Goal: Task Accomplishment & Management: Use online tool/utility

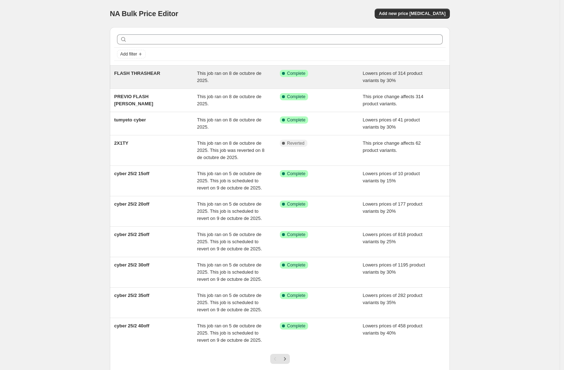
click at [152, 74] on span "FLASH THRASHEAR" at bounding box center [137, 73] width 46 height 5
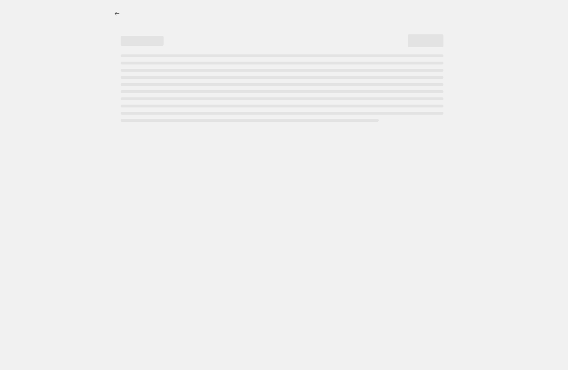
select select "percentage"
select select "collection"
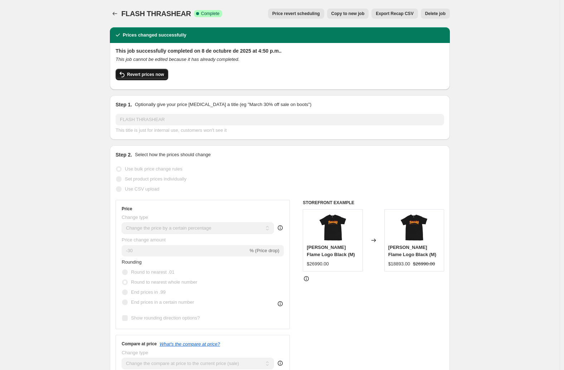
click at [151, 76] on span "Revert prices now" at bounding box center [145, 75] width 37 height 6
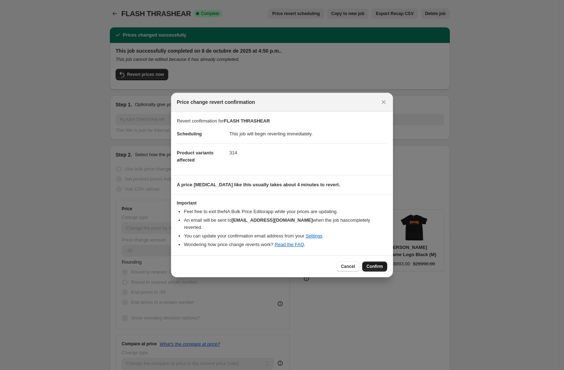
click at [379, 263] on span "Confirm" at bounding box center [375, 266] width 16 height 6
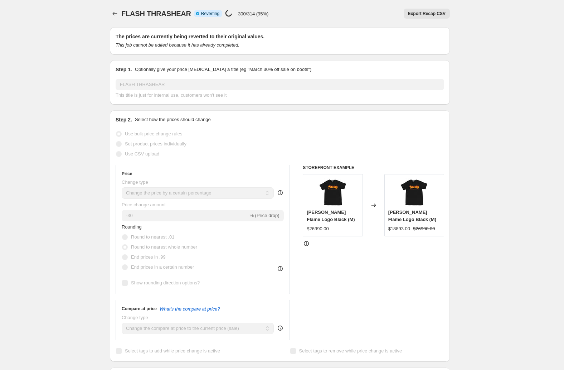
select select "percentage"
select select "collection"
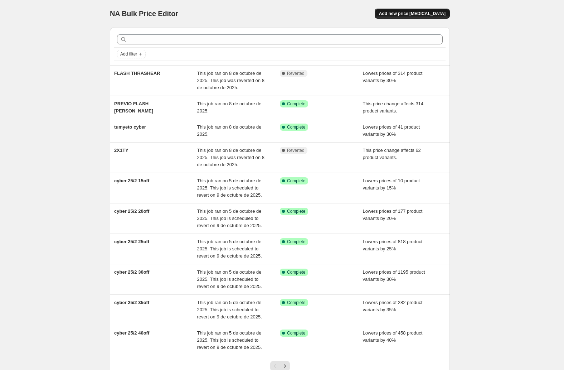
click at [426, 10] on button "Add new price [MEDICAL_DATA]" at bounding box center [412, 14] width 75 height 10
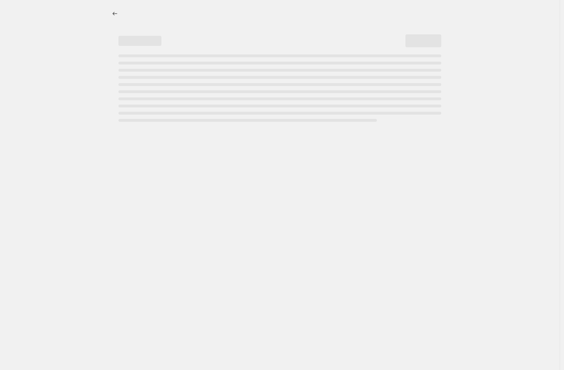
select select "percentage"
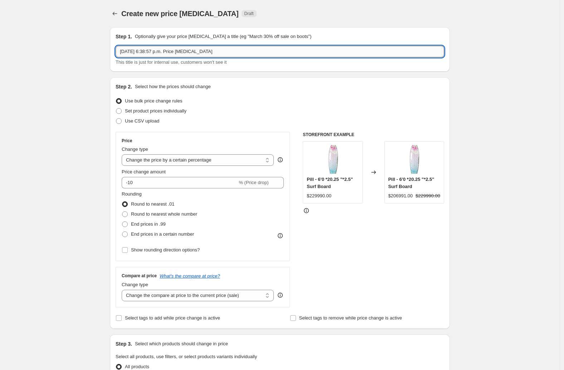
click at [237, 52] on input "8 oct 2025, 6:38:57 p.m. Price change job" at bounding box center [280, 51] width 329 height 11
type input "adiflash"
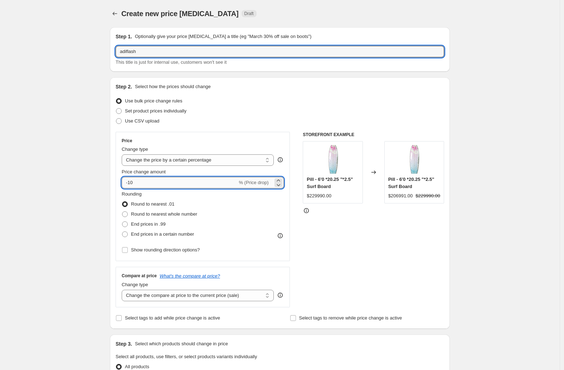
click at [158, 185] on input "-10" at bounding box center [180, 182] width 116 height 11
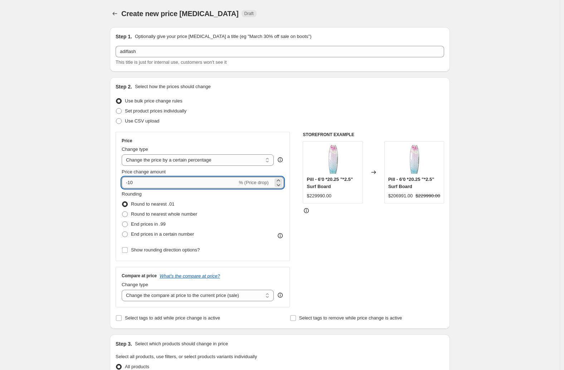
type input "-1"
type input "-50"
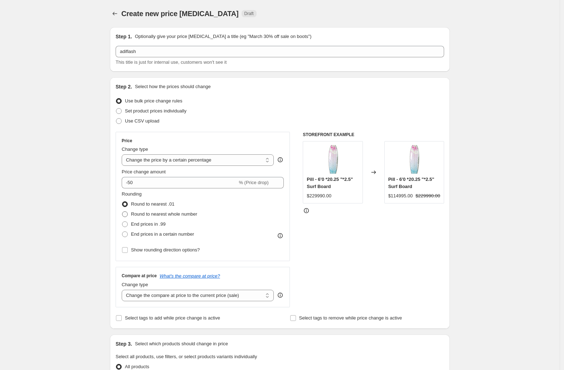
drag, startPoint x: 153, startPoint y: 213, endPoint x: 149, endPoint y: 211, distance: 5.1
click at [153, 213] on span "Round to nearest whole number" at bounding box center [164, 213] width 66 height 5
click at [122, 212] on input "Round to nearest whole number" at bounding box center [122, 211] width 0 height 0
radio input "true"
click at [86, 192] on div "Create new price change job. This page is ready Create new price change job Dra…" at bounding box center [280, 358] width 560 height 716
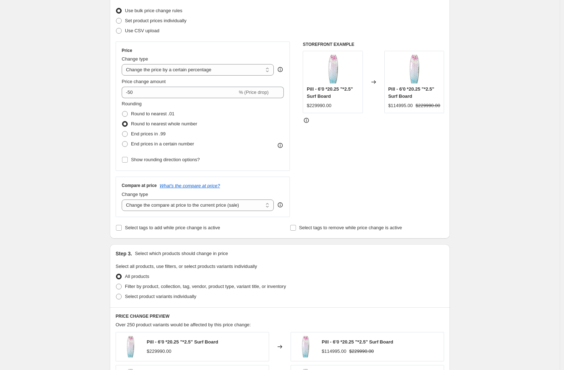
scroll to position [126, 0]
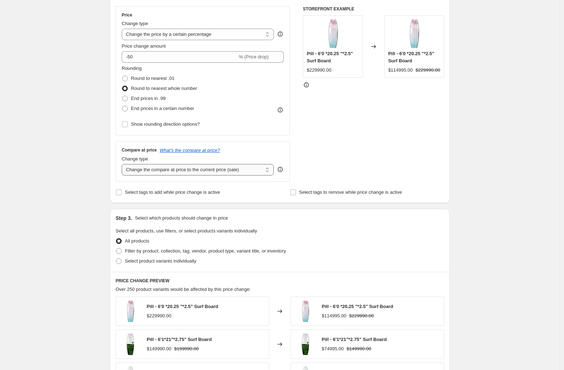
click at [156, 165] on select "Change the compare at price to the current price (sale) Change the compare at p…" at bounding box center [198, 169] width 152 height 11
click at [144, 253] on span "Filter by product, collection, tag, vendor, product type, variant title, or inv…" at bounding box center [205, 250] width 161 height 5
click at [116, 248] on input "Filter by product, collection, tag, vendor, product type, variant title, or inv…" at bounding box center [116, 248] width 0 height 0
radio input "true"
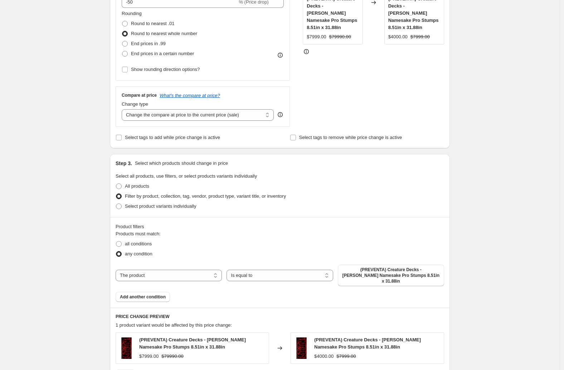
scroll to position [196, 0]
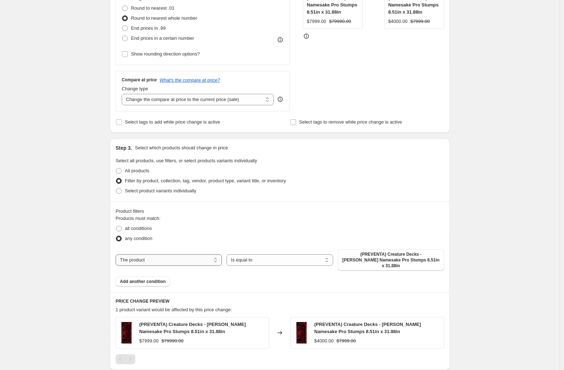
click at [184, 254] on select "The product The product's collection The product's tag The product's vendor The…" at bounding box center [169, 259] width 106 height 11
select select "collection"
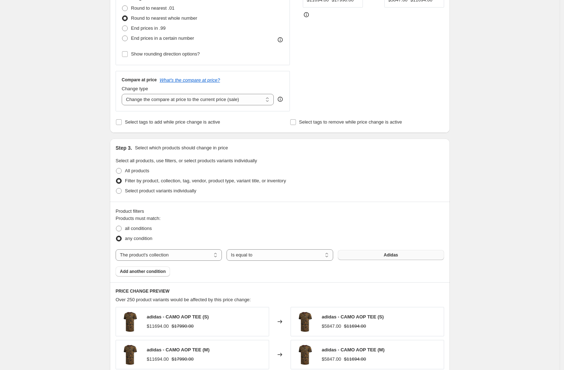
click at [386, 256] on span "Adidas" at bounding box center [391, 255] width 14 height 6
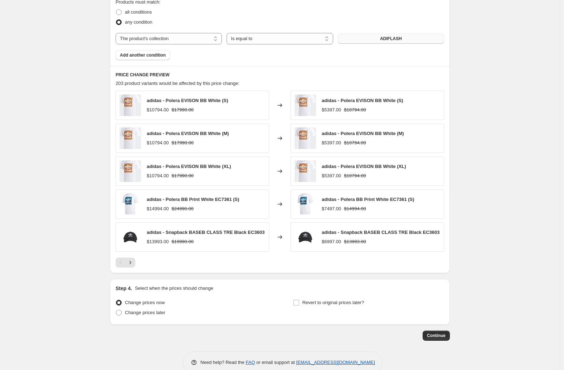
scroll to position [428, 0]
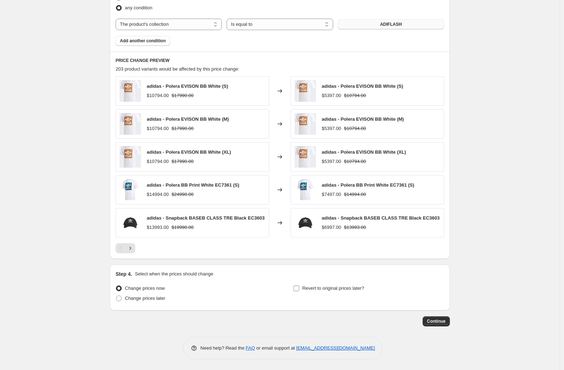
click at [299, 289] on input "Revert to original prices later?" at bounding box center [297, 288] width 6 height 6
checkbox input "true"
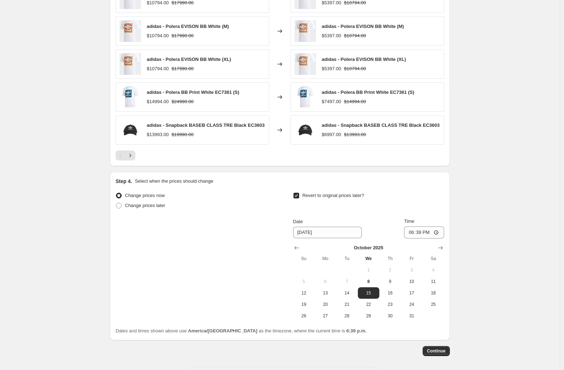
scroll to position [551, 0]
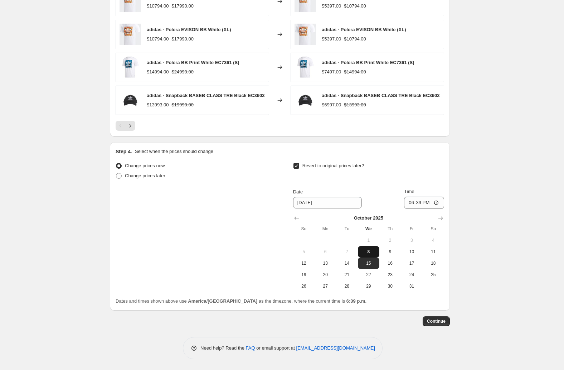
click at [367, 253] on span "8" at bounding box center [369, 252] width 16 height 6
type input "[DATE]"
click at [410, 204] on input "18:39" at bounding box center [424, 203] width 40 height 12
type input "20:00"
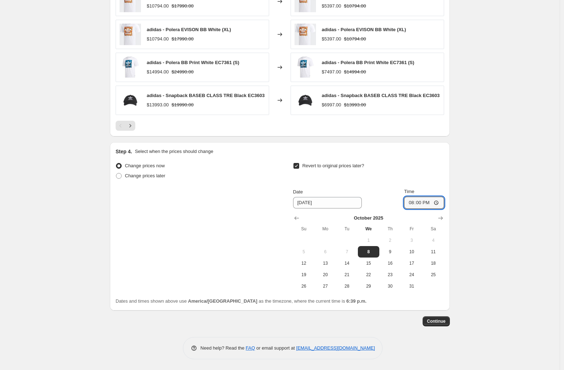
click at [429, 168] on div "Revert to original prices later?" at bounding box center [368, 171] width 151 height 21
click at [144, 178] on span "Change prices later" at bounding box center [145, 175] width 40 height 5
click at [116, 173] on input "Change prices later" at bounding box center [116, 173] width 0 height 0
radio input "true"
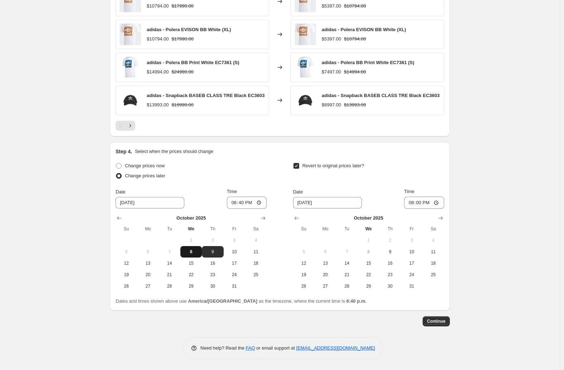
click at [194, 252] on span "8" at bounding box center [191, 252] width 16 height 6
type input "[DATE]"
click at [232, 204] on input "18:40" at bounding box center [247, 203] width 40 height 12
type input "18:53"
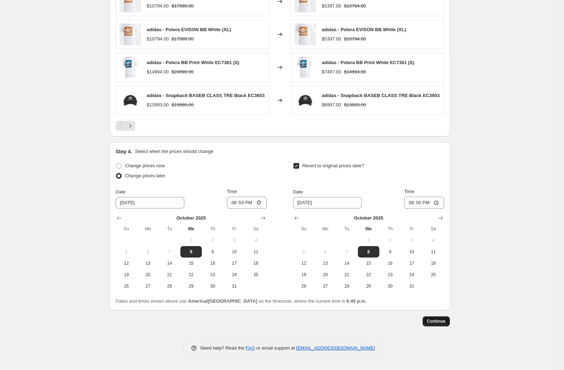
click at [439, 321] on span "Continue" at bounding box center [436, 321] width 19 height 6
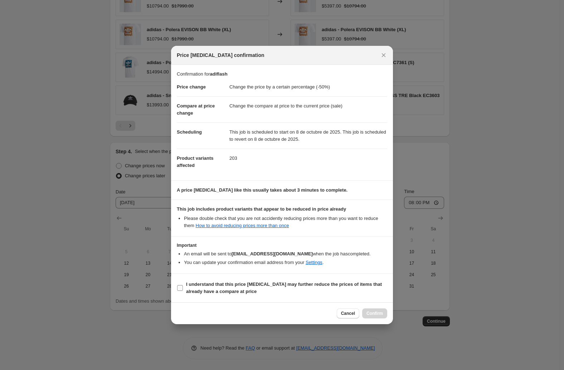
click at [179, 287] on input "I understand that this price change job may further reduce the prices of items …" at bounding box center [180, 288] width 6 height 6
checkbox input "true"
click at [378, 314] on span "Confirm" at bounding box center [375, 313] width 16 height 6
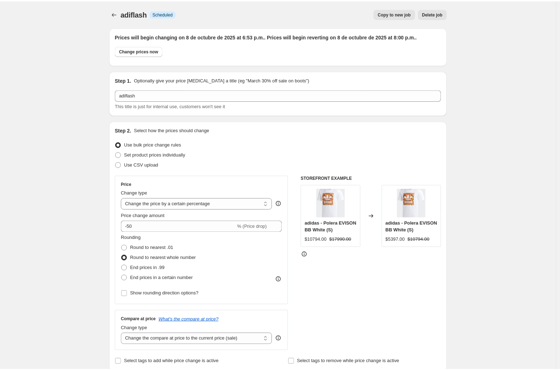
scroll to position [551, 0]
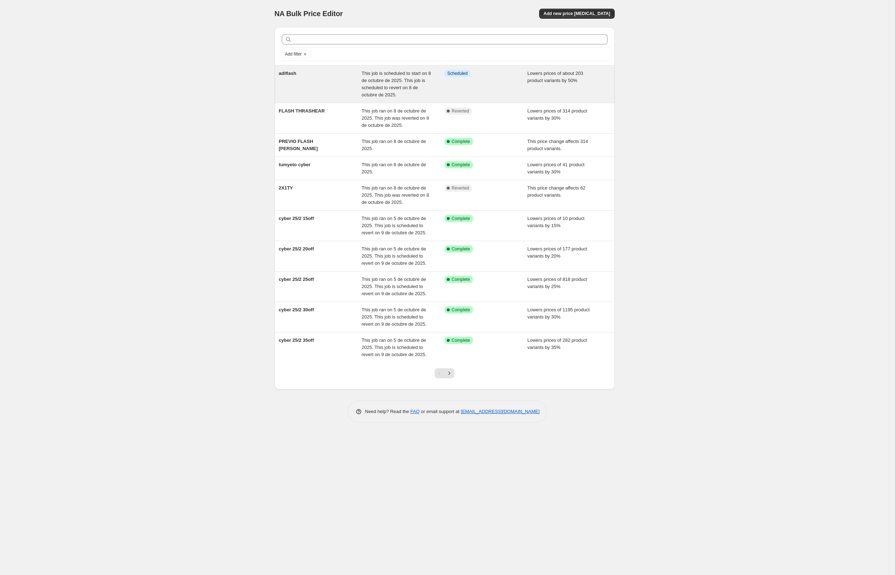
click at [289, 73] on span "adiflash" at bounding box center [288, 73] width 18 height 5
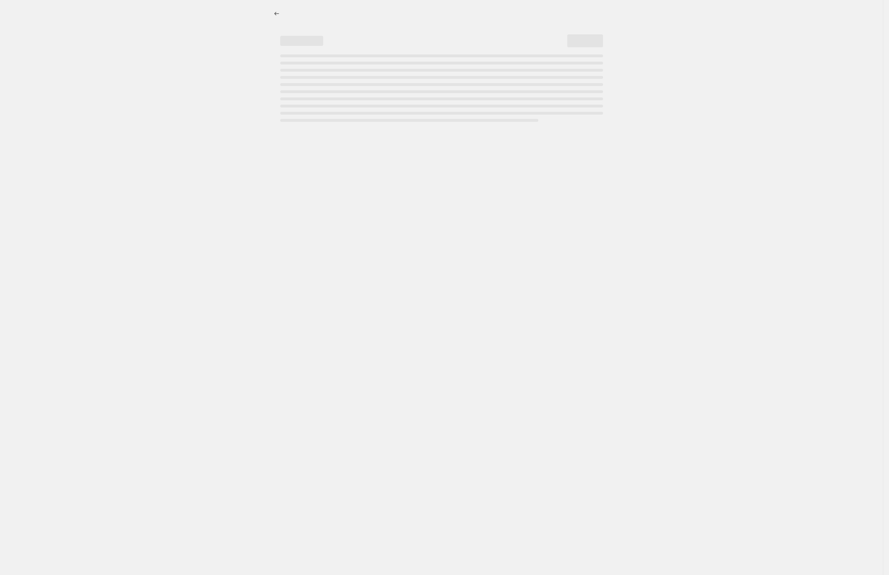
select select "percentage"
select select "collection"
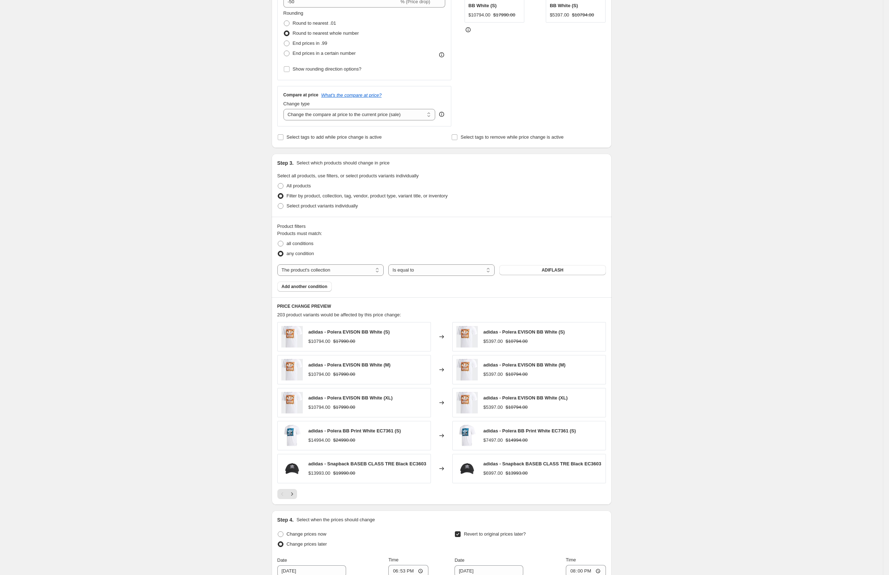
scroll to position [395, 0]
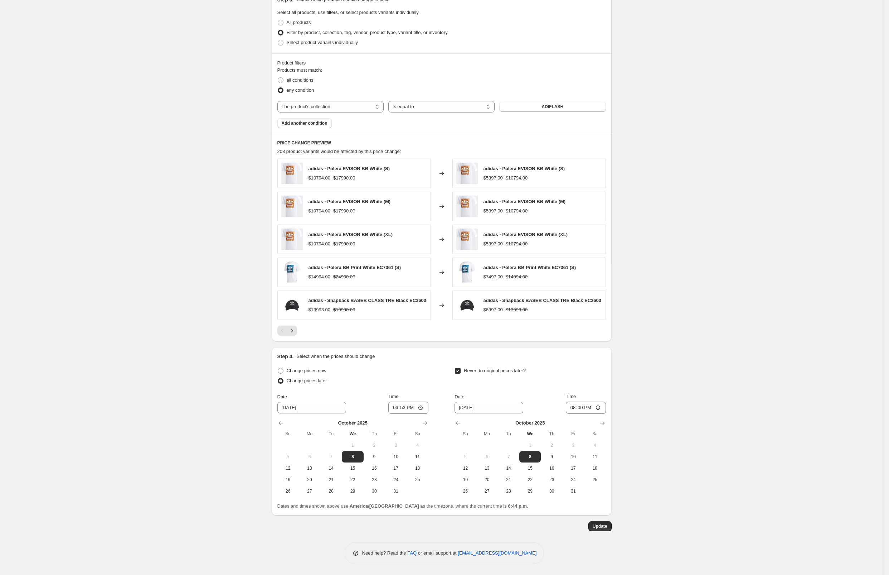
click at [284, 376] on label "Change prices later" at bounding box center [302, 381] width 50 height 10
click at [278, 378] on input "Change prices later" at bounding box center [278, 378] width 0 height 0
drag, startPoint x: 285, startPoint y: 372, endPoint x: 324, endPoint y: 392, distance: 43.7
click at [284, 372] on span at bounding box center [281, 371] width 6 height 6
click at [278, 368] on input "Change prices now" at bounding box center [278, 368] width 0 height 0
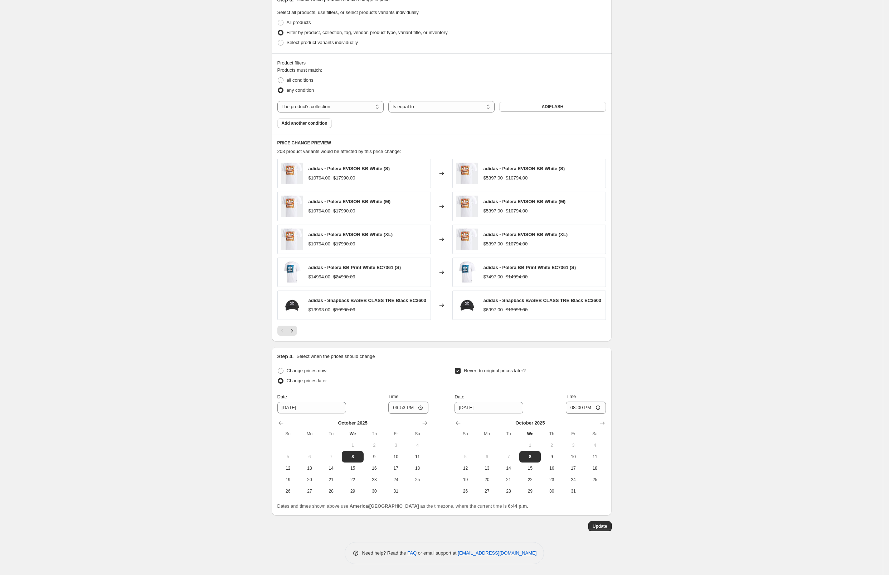
radio input "true"
click at [607, 525] on span "Update" at bounding box center [600, 526] width 15 height 6
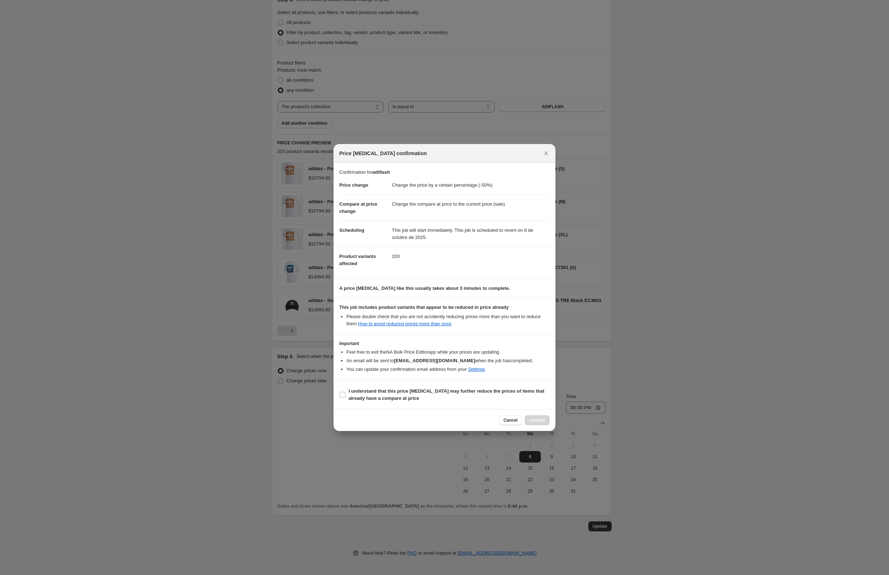
drag, startPoint x: 394, startPoint y: 393, endPoint x: 471, endPoint y: 420, distance: 82.0
click at [394, 393] on b "I understand that this price change job may further reduce the prices of items …" at bounding box center [447, 394] width 196 height 13
click at [345, 393] on input "I understand that this price change job may further reduce the prices of items …" at bounding box center [343, 395] width 6 height 6
checkbox input "true"
click at [537, 420] on span "Confirm" at bounding box center [537, 420] width 16 height 6
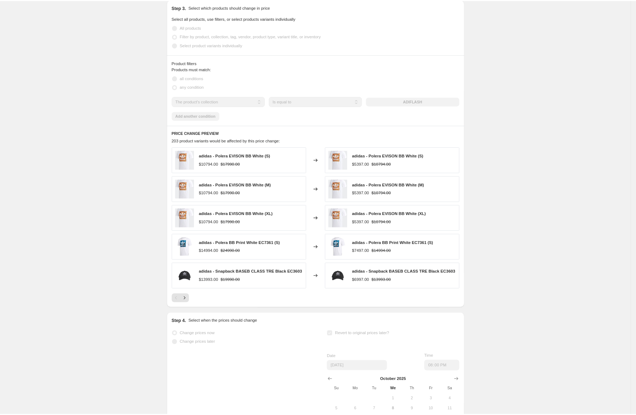
scroll to position [387, 0]
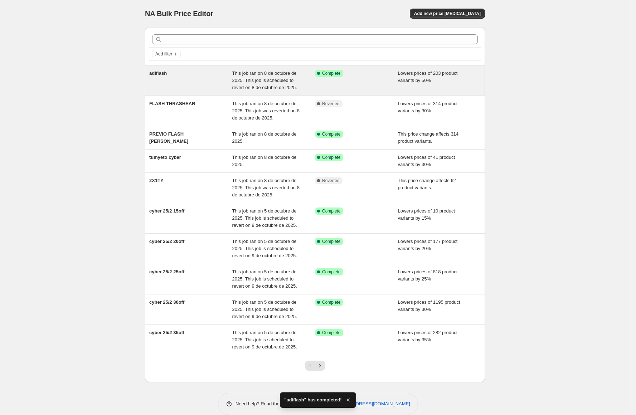
click at [159, 72] on span "adiflash" at bounding box center [158, 73] width 18 height 5
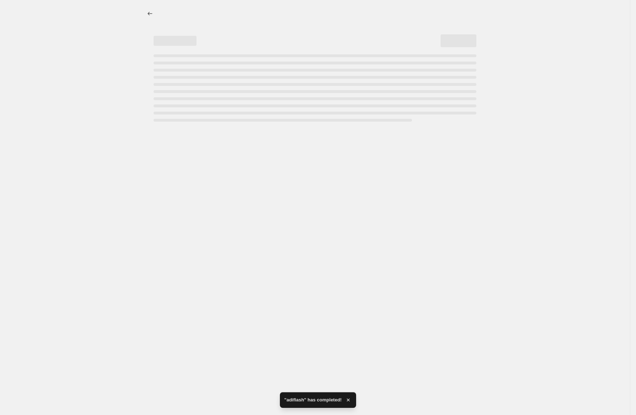
select select "percentage"
select select "collection"
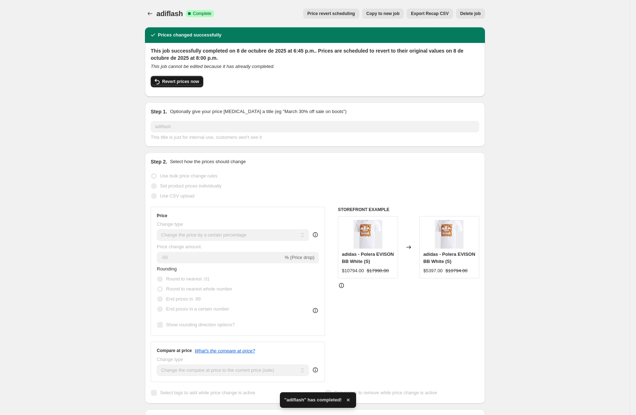
click at [169, 82] on span "Revert prices now" at bounding box center [180, 82] width 37 height 6
checkbox input "false"
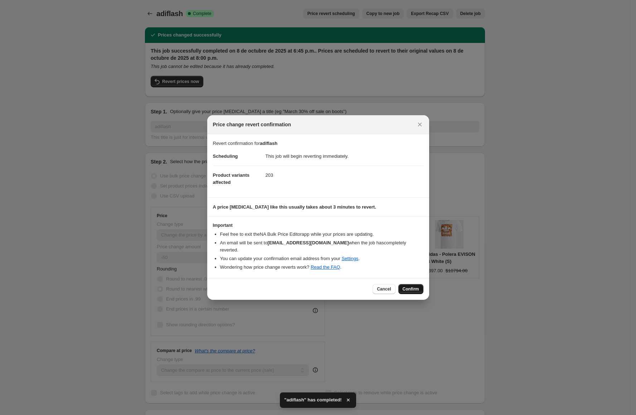
click at [413, 286] on span "Confirm" at bounding box center [411, 289] width 16 height 6
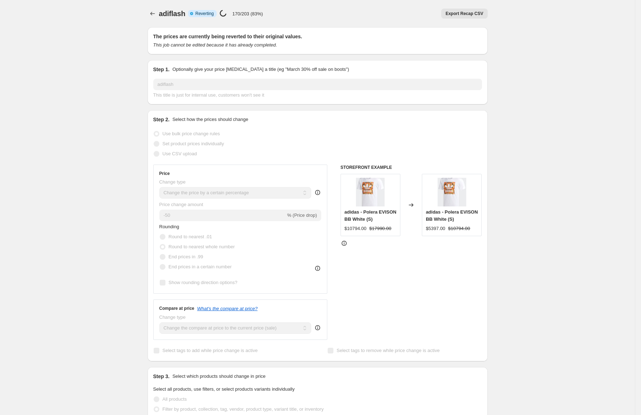
select select "percentage"
select select "collection"
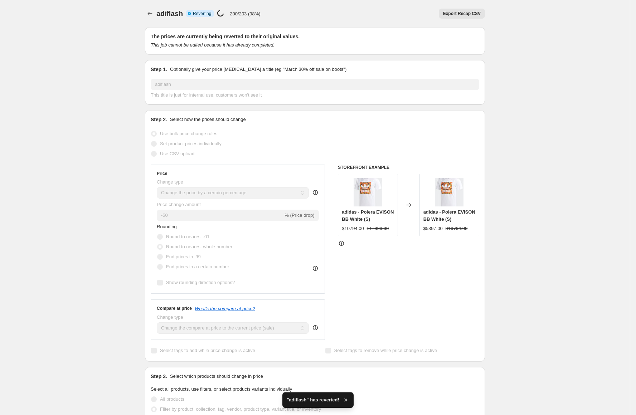
checkbox input "true"
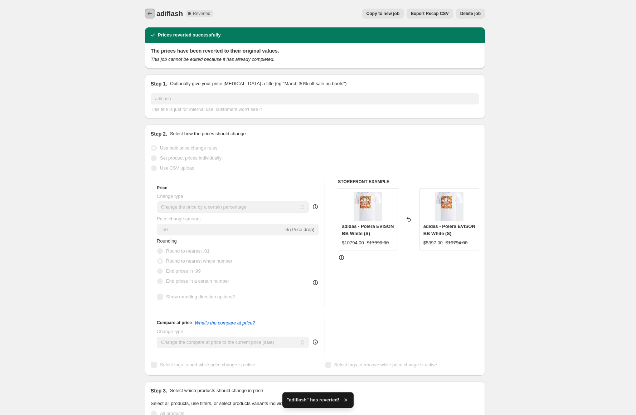
click at [150, 14] on icon "Price change jobs" at bounding box center [149, 13] width 7 height 7
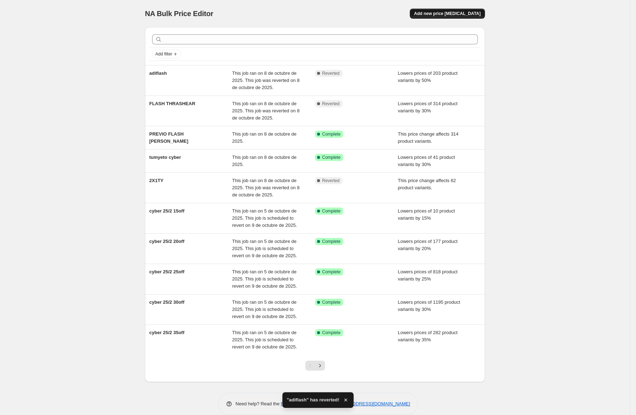
click at [466, 9] on button "Add new price change job" at bounding box center [447, 14] width 75 height 10
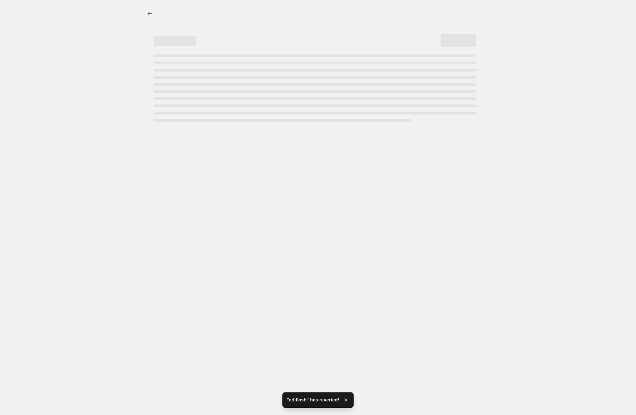
select select "percentage"
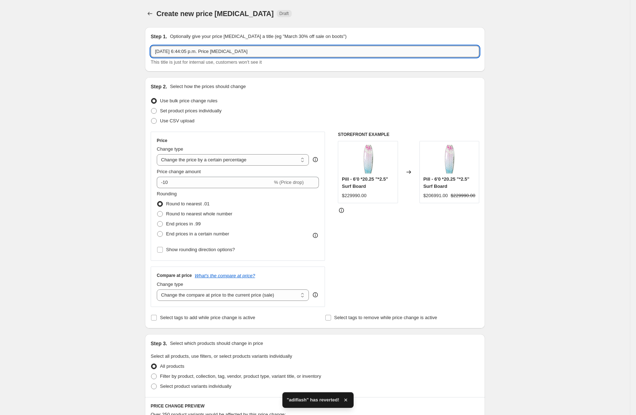
click at [224, 52] on input "8 oct 2025, 6:44:05 p.m. Price change job" at bounding box center [315, 51] width 329 height 11
type input "ADIDAS PRECIO REAL"
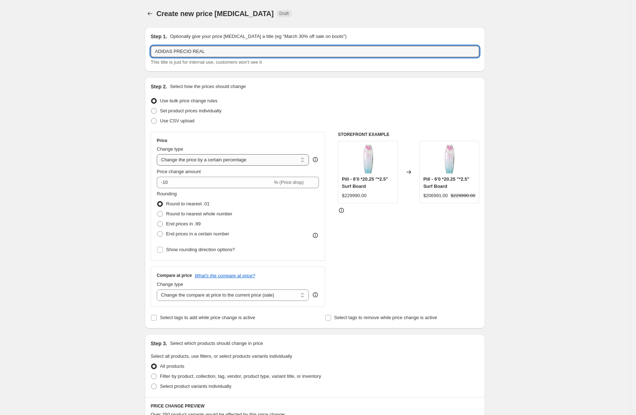
click at [289, 160] on select "Change the price to a certain amount Change the price by a certain amount Chang…" at bounding box center [233, 159] width 152 height 11
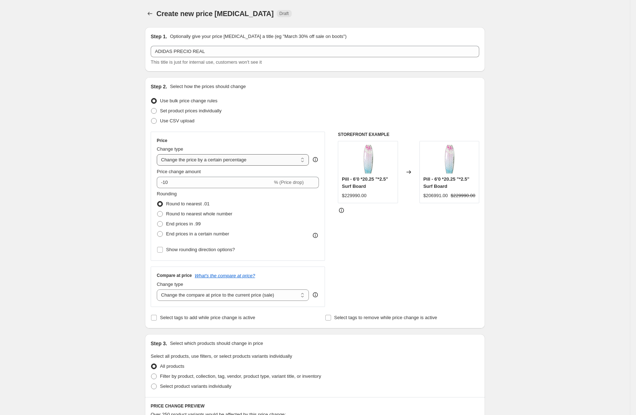
select select "ecap"
click at [159, 154] on select "Change the price to a certain amount Change the price by a certain amount Chang…" at bounding box center [233, 159] width 152 height 11
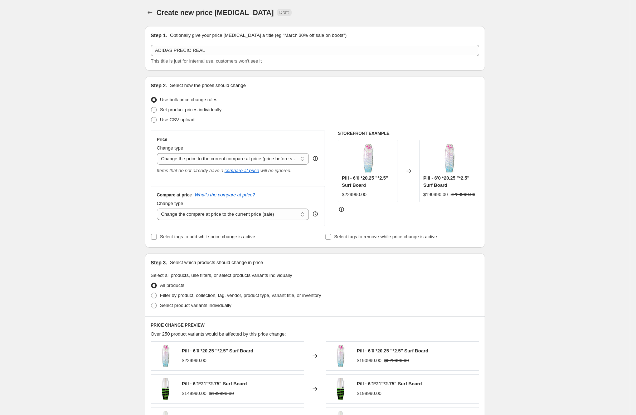
scroll to position [1, 0]
click at [157, 297] on span at bounding box center [154, 295] width 6 height 6
click at [151, 293] on input "Filter by product, collection, tag, vendor, product type, variant title, or inv…" at bounding box center [151, 292] width 0 height 0
radio input "true"
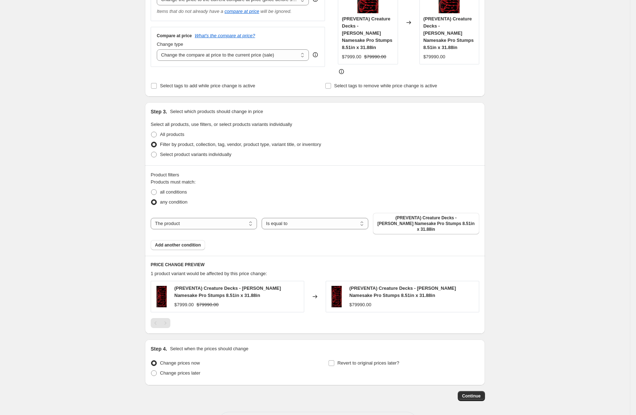
scroll to position [177, 0]
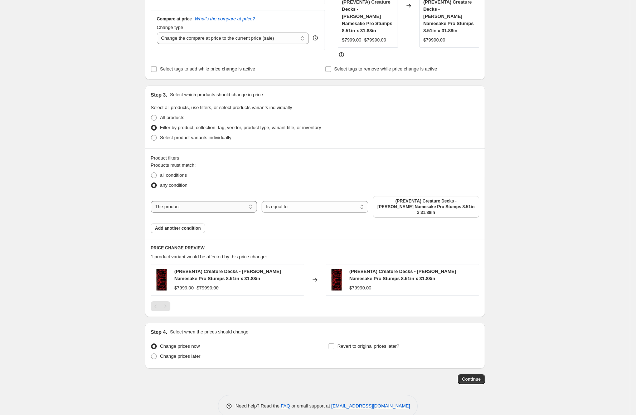
click at [208, 201] on select "The product The product's collection The product's tag The product's vendor The…" at bounding box center [204, 206] width 106 height 11
select select "collection"
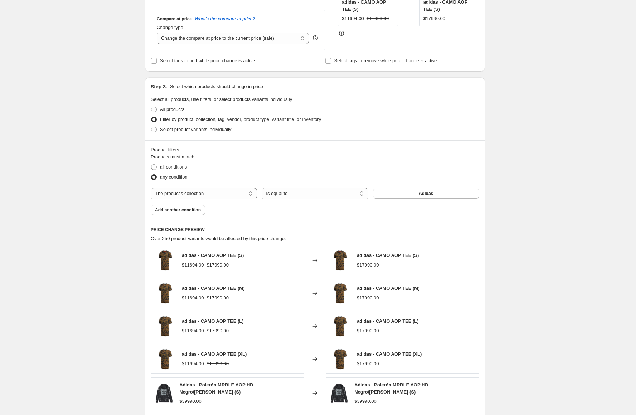
click at [428, 195] on span "Adidas" at bounding box center [426, 194] width 14 height 6
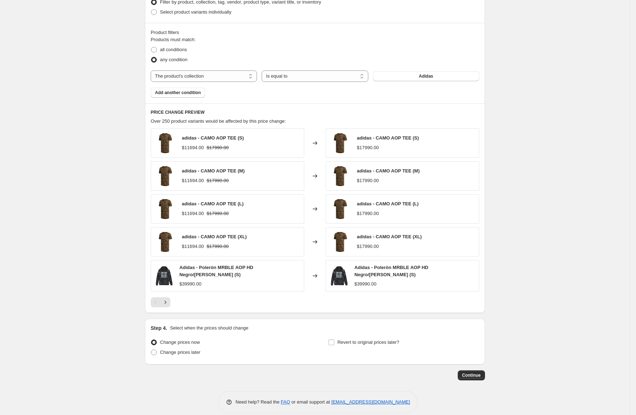
scroll to position [302, 0]
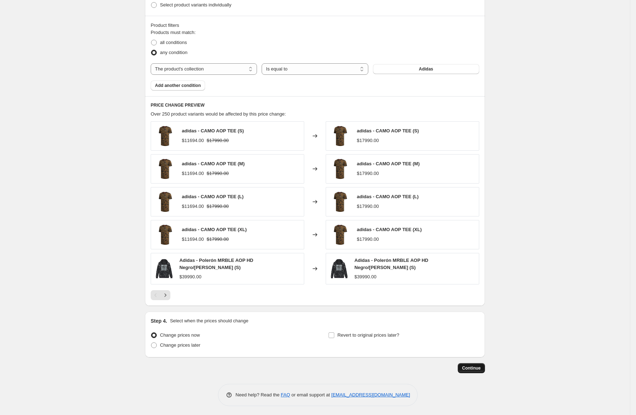
click at [473, 366] on span "Continue" at bounding box center [471, 368] width 19 height 6
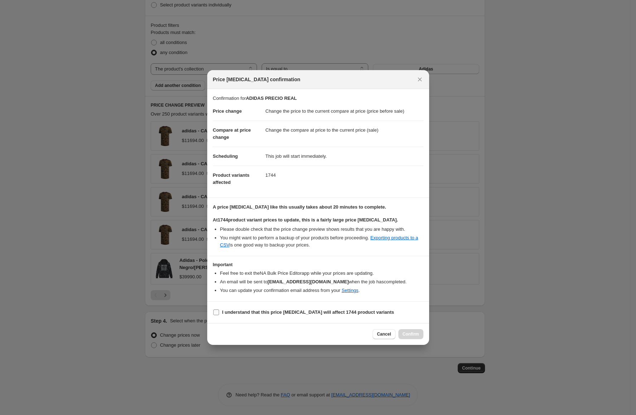
click at [219, 314] on span ":r9h:" at bounding box center [216, 312] width 6 height 6
click at [219, 314] on input "I understand that this price change job will affect 1744 product variants" at bounding box center [216, 313] width 6 height 6
checkbox input "true"
click at [414, 338] on button "Confirm" at bounding box center [410, 334] width 25 height 10
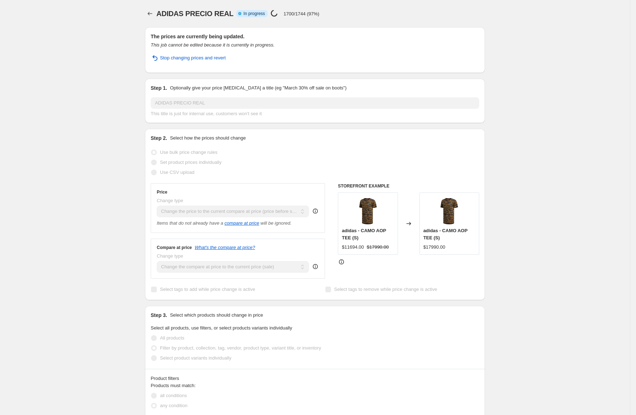
select select "ecap"
select select "collection"
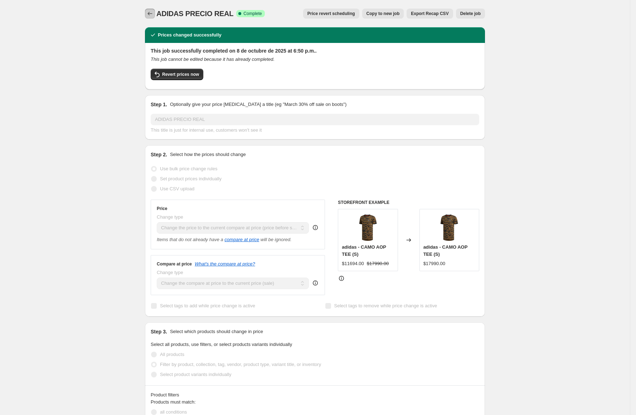
click at [153, 13] on icon "Price change jobs" at bounding box center [149, 13] width 7 height 7
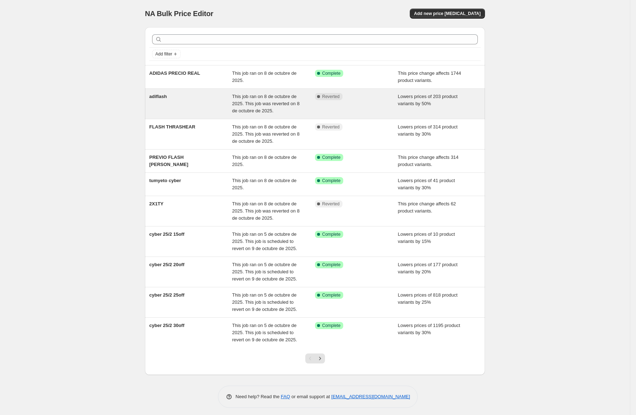
click at [171, 95] on div "adiflash" at bounding box center [190, 103] width 83 height 21
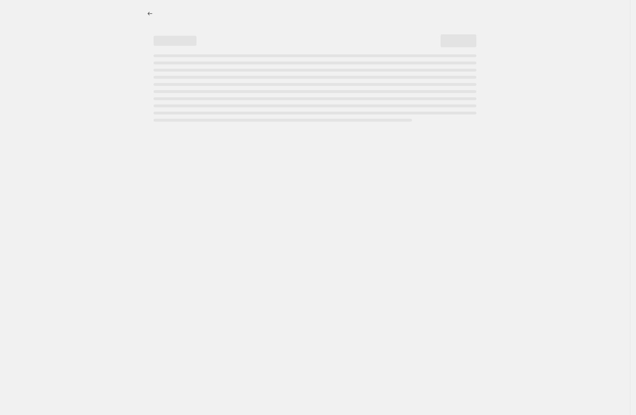
select select "percentage"
select select "collection"
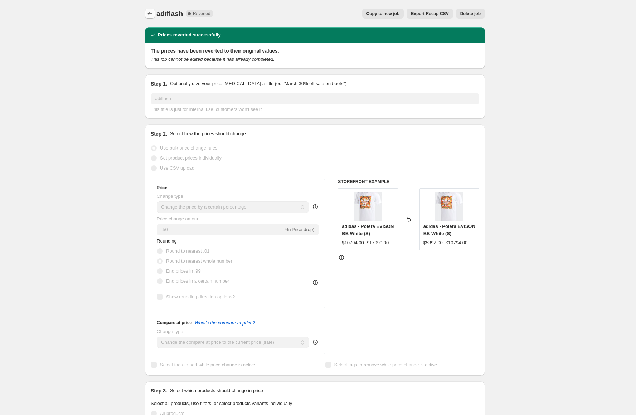
click at [148, 13] on icon "Price change jobs" at bounding box center [149, 13] width 7 height 7
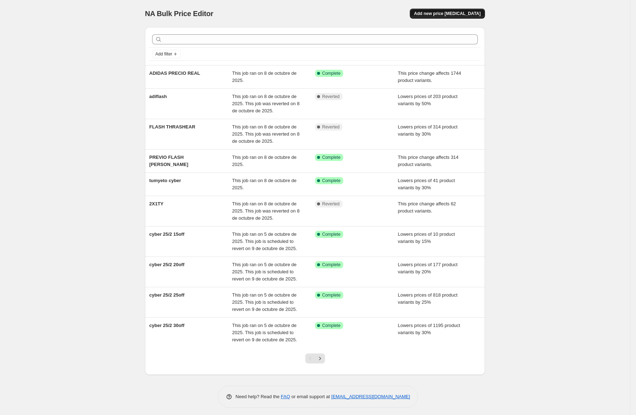
click at [464, 12] on span "Add new price change job" at bounding box center [447, 14] width 67 height 6
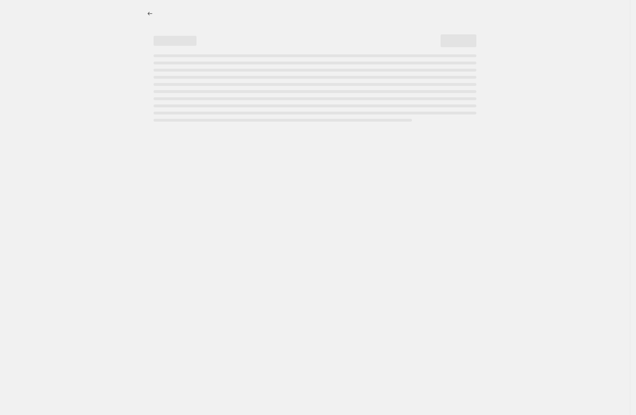
select select "percentage"
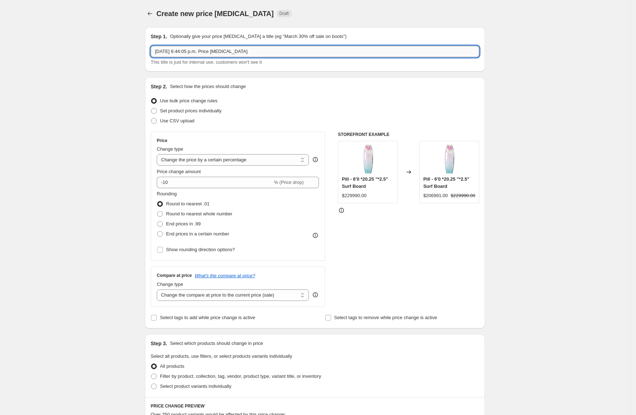
click at [275, 52] on input "8 oct 2025, 6:44:05 p.m. Price change job" at bounding box center [315, 51] width 329 height 11
type input "ADIFLASH OK"
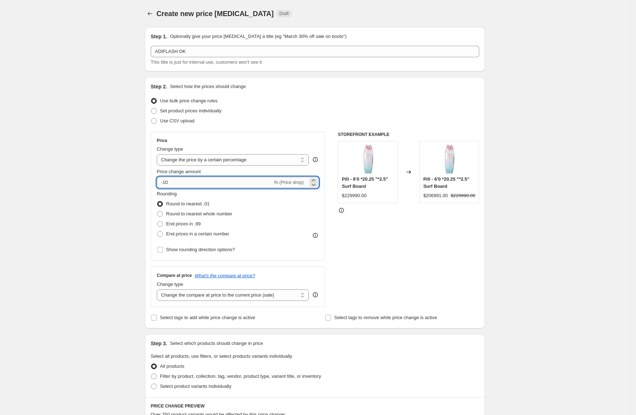
click at [186, 184] on input "-10" at bounding box center [215, 182] width 116 height 11
type input "-1"
type input "-50"
click at [233, 158] on select "Change the price to a certain amount Change the price by a certain amount Chang…" at bounding box center [233, 159] width 152 height 11
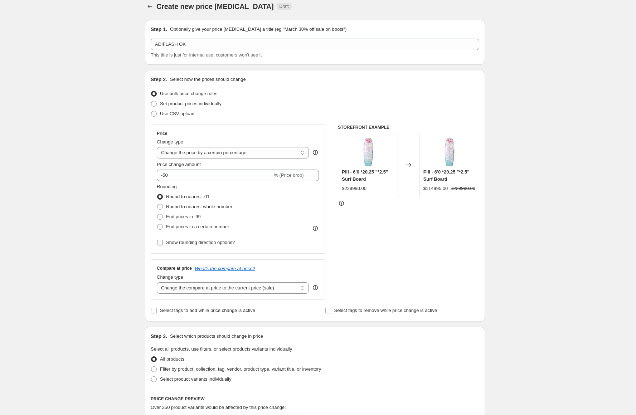
scroll to position [9, 0]
click at [181, 204] on span "Round to nearest whole number" at bounding box center [199, 205] width 66 height 5
click at [158, 203] on input "Round to nearest whole number" at bounding box center [157, 203] width 0 height 0
radio input "true"
click at [156, 309] on input "Select tags to add while price change is active" at bounding box center [154, 309] width 6 height 6
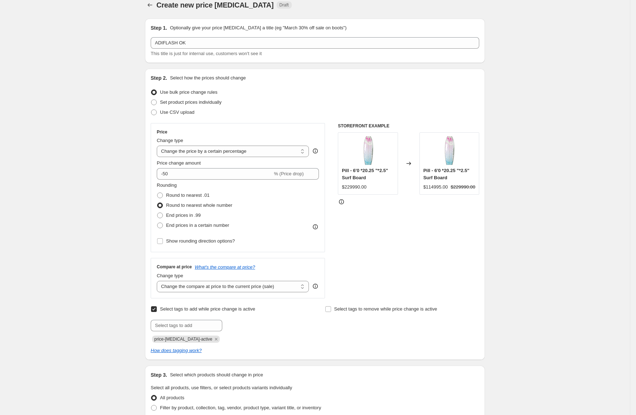
click at [156, 310] on input "Select tags to add while price change is active" at bounding box center [154, 309] width 6 height 6
checkbox input "false"
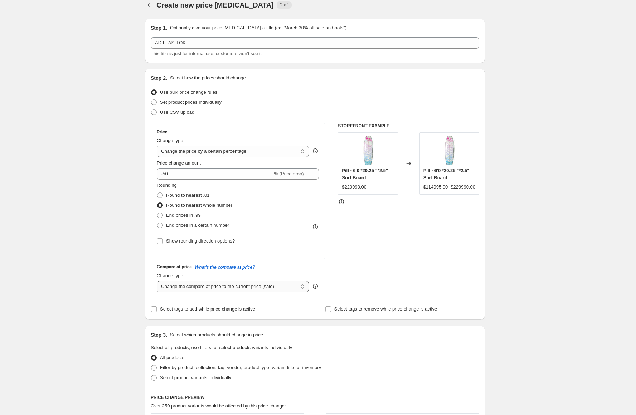
click at [198, 288] on select "Change the compare at price to the current price (sale) Change the compare at p…" at bounding box center [233, 286] width 152 height 11
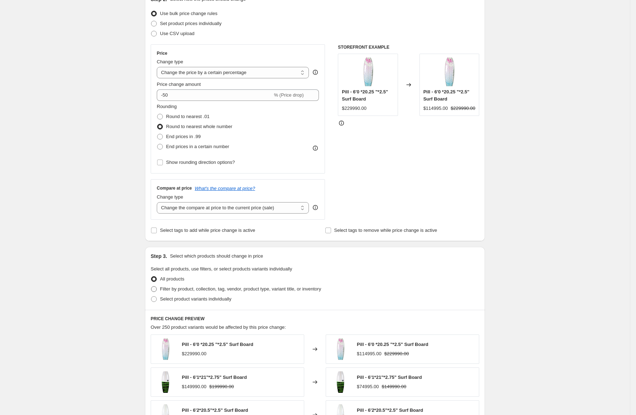
scroll to position [88, 0]
click at [156, 287] on span at bounding box center [154, 289] width 6 height 6
click at [151, 286] on input "Filter by product, collection, tag, vendor, product type, variant title, or inv…" at bounding box center [151, 286] width 0 height 0
radio input "true"
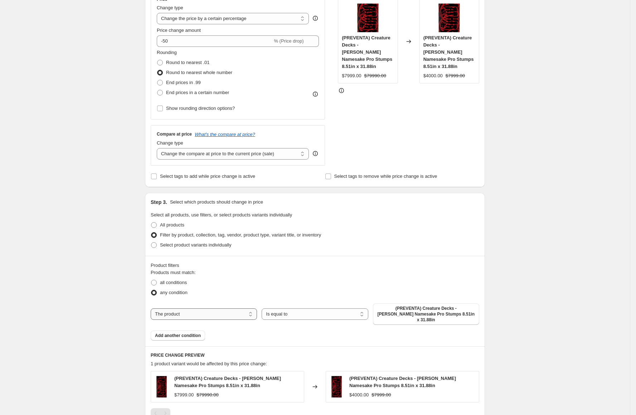
scroll to position [142, 0]
click at [236, 309] on select "The product The product's collection The product's tag The product's vendor The…" at bounding box center [204, 313] width 106 height 11
select select "collection"
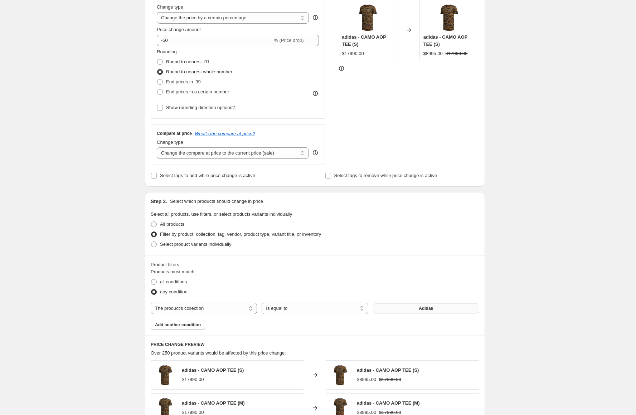
click at [415, 310] on button "Adidas" at bounding box center [426, 309] width 106 height 10
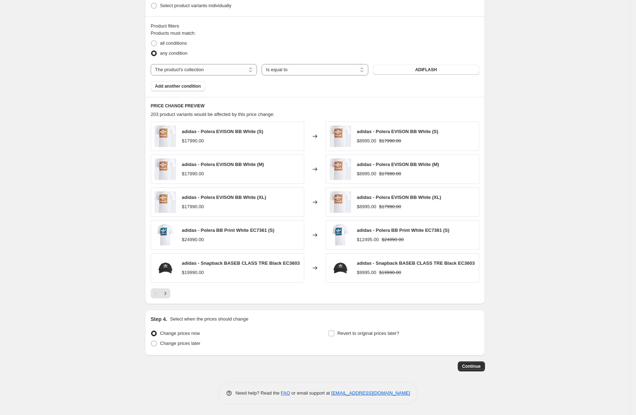
scroll to position [384, 0]
click at [332, 334] on input "Revert to original prices later?" at bounding box center [332, 334] width 6 height 6
checkbox input "true"
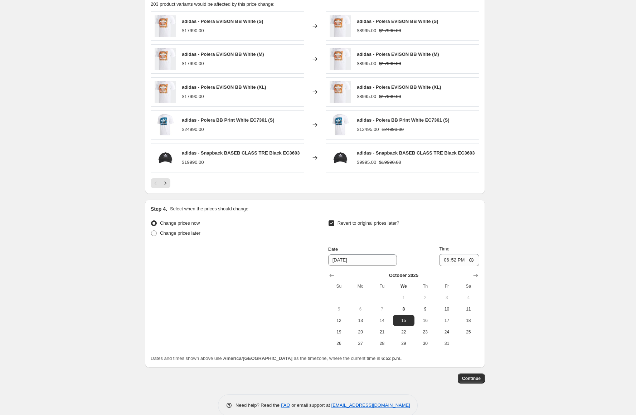
scroll to position [491, 0]
click at [404, 312] on span "8" at bounding box center [404, 309] width 16 height 6
type input "[DATE]"
click at [441, 261] on input "18:52" at bounding box center [459, 260] width 40 height 12
type input "20:00"
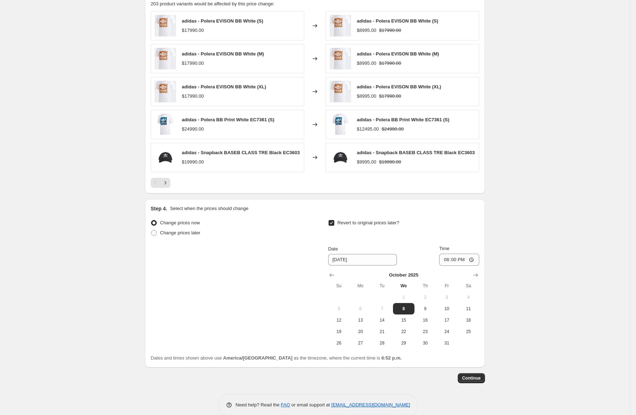
click at [479, 381] on span "Continue" at bounding box center [471, 379] width 19 height 6
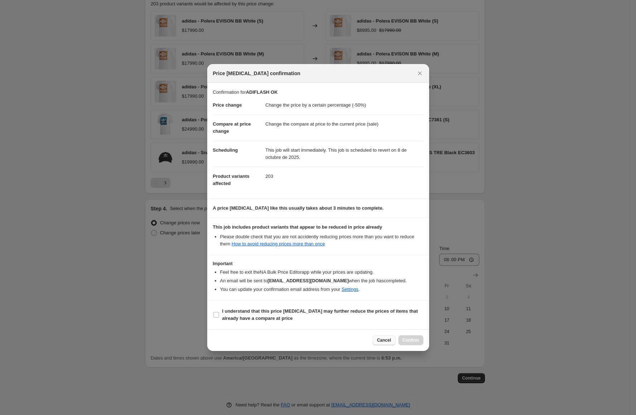
click at [390, 340] on span "Cancel" at bounding box center [384, 341] width 14 height 6
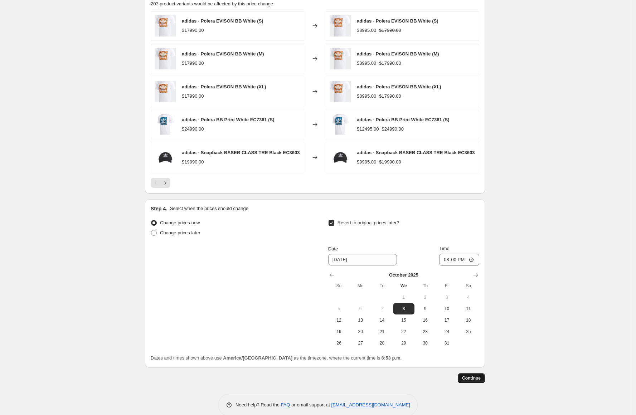
click at [475, 381] on span "Continue" at bounding box center [471, 379] width 19 height 6
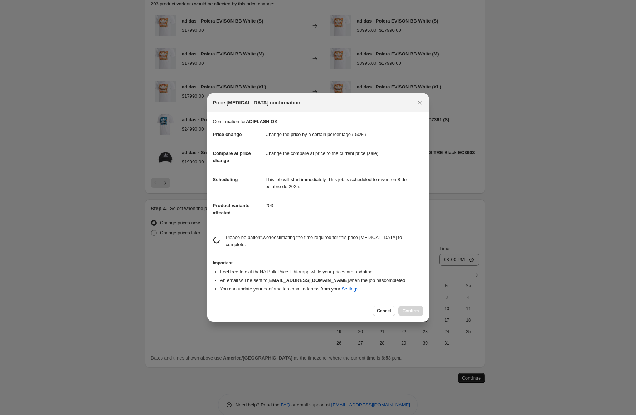
scroll to position [0, 0]
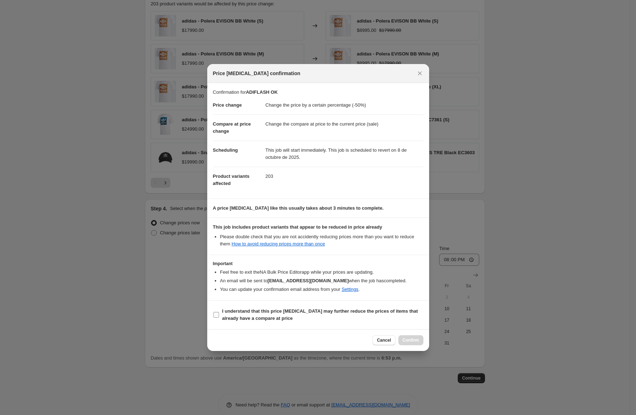
drag, startPoint x: 234, startPoint y: 318, endPoint x: 239, endPoint y: 320, distance: 5.5
click at [234, 318] on b "I understand that this price change job may further reduce the prices of items …" at bounding box center [320, 315] width 196 height 13
click at [219, 318] on input "I understand that this price change job may further reduce the prices of items …" at bounding box center [216, 315] width 6 height 6
checkbox input "true"
click at [417, 343] on span "Confirm" at bounding box center [411, 341] width 16 height 6
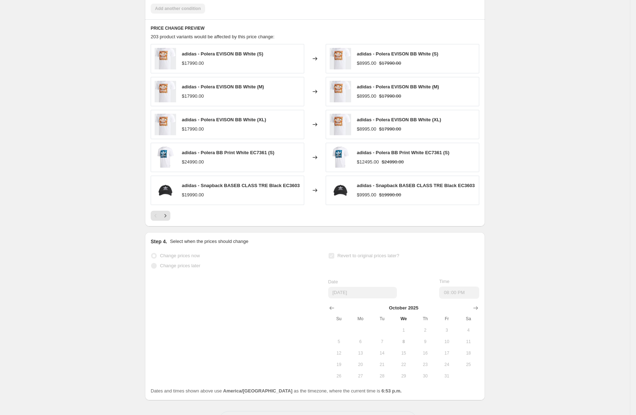
scroll to position [510, 0]
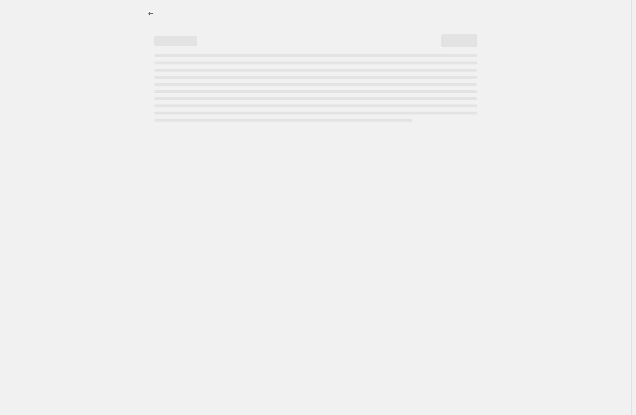
select select "percentage"
select select "collection"
